Goal: Find specific page/section: Find specific page/section

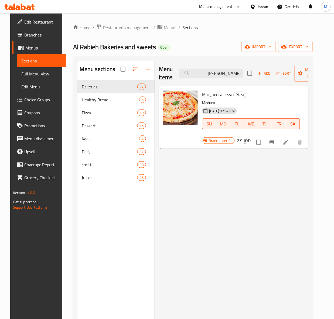
scroll to position [0, 10]
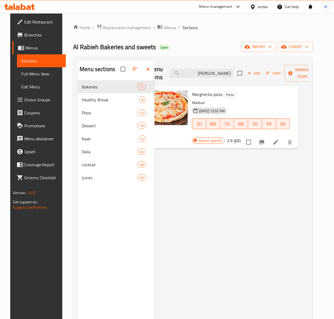
click at [257, 7] on div at bounding box center [254, 7] width 8 height 6
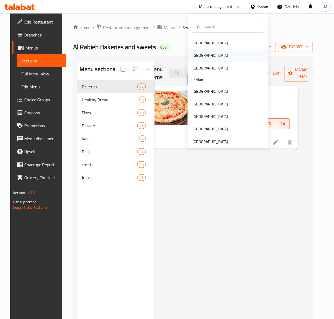
click at [195, 58] on div "[GEOGRAPHIC_DATA]" at bounding box center [211, 56] width 36 height 6
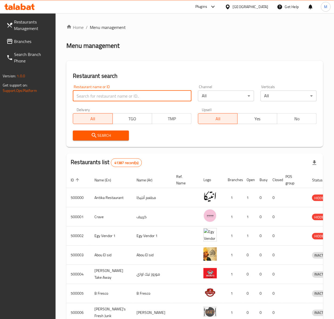
click at [95, 96] on input "search" at bounding box center [132, 95] width 119 height 11
paste input "684484"
type input "684484"
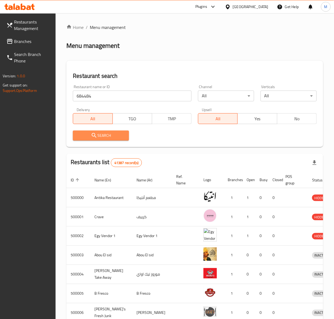
click at [91, 138] on icon "submit" at bounding box center [94, 135] width 6 height 6
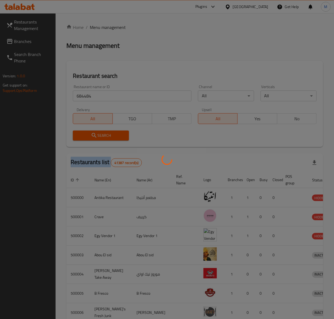
click at [91, 138] on div at bounding box center [167, 159] width 334 height 319
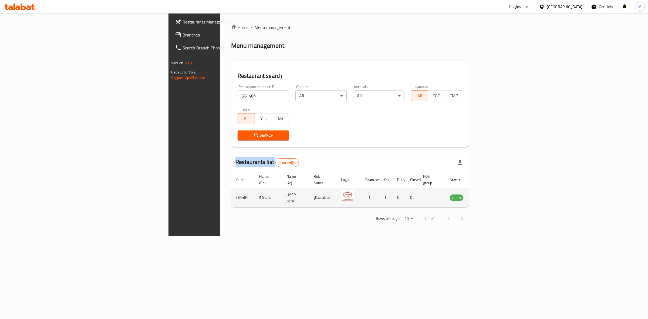
click at [334, 194] on icon "enhanced table" at bounding box center [481, 197] width 6 height 6
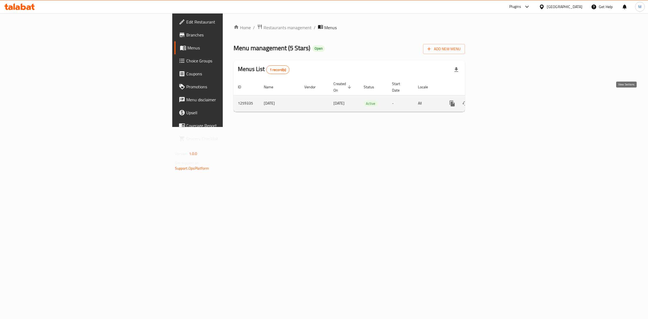
click at [334, 100] on icon "enhanced table" at bounding box center [491, 103] width 6 height 6
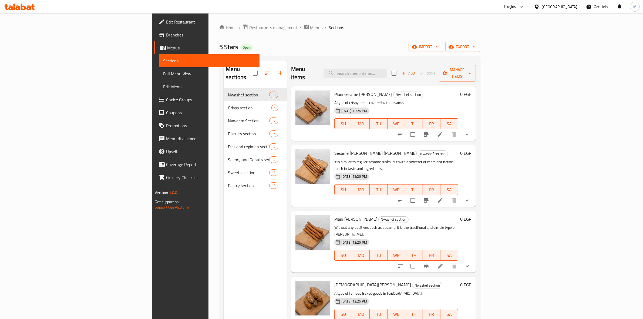
click at [219, 48] on span "5 Stars" at bounding box center [228, 47] width 19 height 12
copy span "5 Stars"
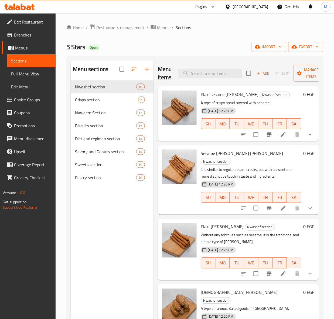
click at [102, 214] on div "Menu sections Nwashef section 10 Crisps section 5 Nawaem Section 17 Biscuits se…" at bounding box center [112, 219] width 83 height 319
click at [18, 37] on span "Branches" at bounding box center [33, 35] width 38 height 6
